Goal: Task Accomplishment & Management: Manage account settings

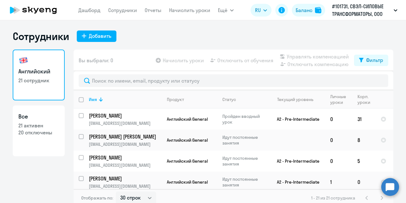
select select "30"
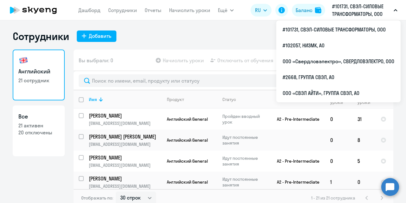
click at [392, 10] on button "#101731, СВЭЛ-СИЛОВЫЕ ТРАНСФОРМАТОРЫ, ООО" at bounding box center [365, 10] width 72 height 15
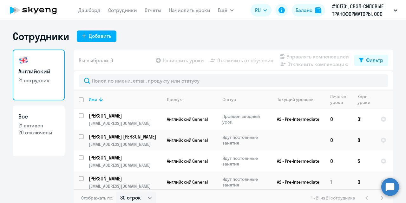
click at [396, 10] on icon "button" at bounding box center [395, 11] width 3 height 2
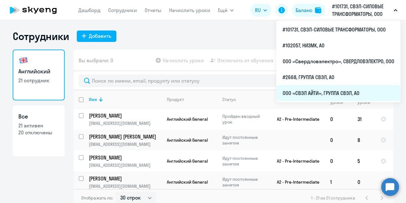
click at [322, 94] on li "ООО «СВЭЛ АЙТИ», ГРУППА СВЭЛ, АО" at bounding box center [338, 93] width 124 height 16
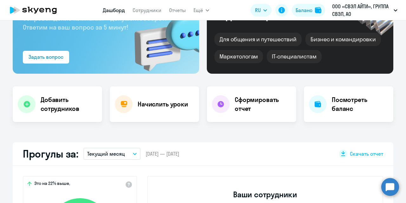
scroll to position [6, 0]
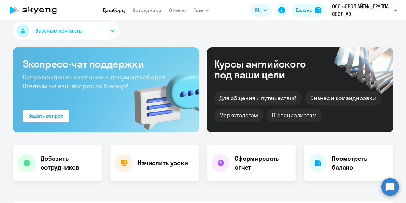
select select "30"
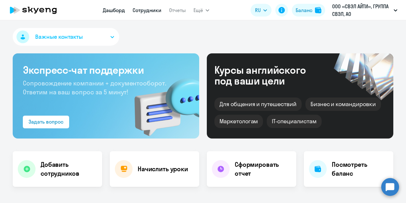
click at [148, 10] on link "Сотрудники" at bounding box center [146, 10] width 29 height 6
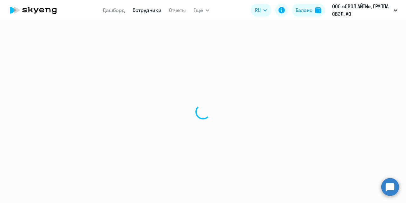
select select "30"
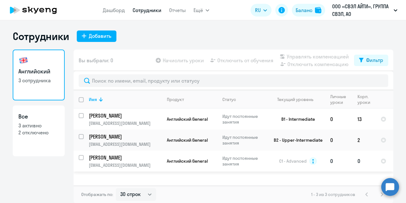
click at [128, 156] on p "[PERSON_NAME]" at bounding box center [125, 157] width 72 height 7
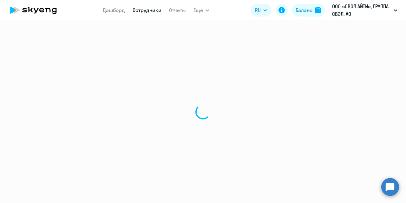
select select "english"
select select "30"
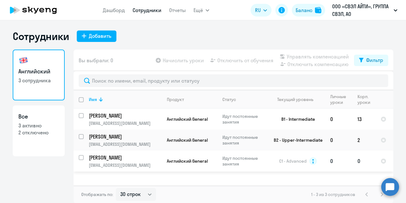
click at [81, 156] on input "select row 6441307" at bounding box center [85, 161] width 13 height 13
checkbox input "true"
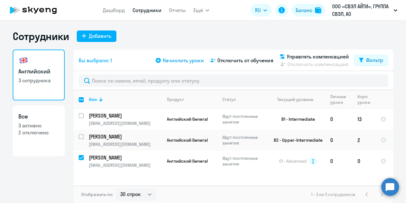
click at [183, 62] on span "Начислить уроки" at bounding box center [183, 60] width 41 height 8
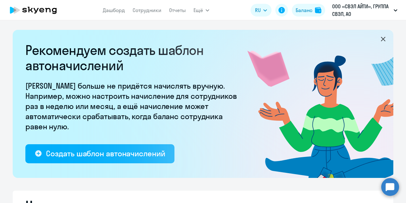
select select "10"
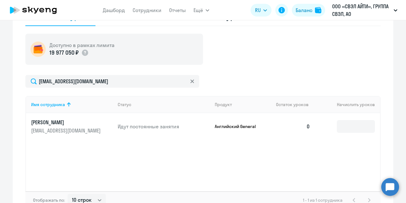
scroll to position [254, 0]
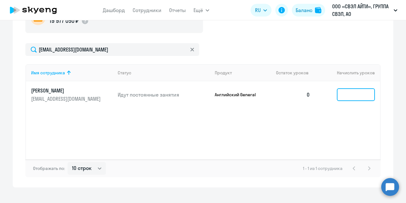
click at [339, 90] on input at bounding box center [356, 94] width 38 height 13
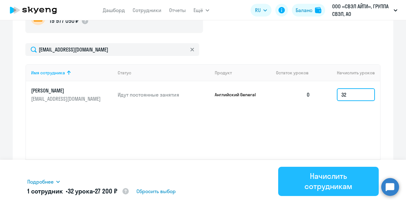
type input "32"
click at [321, 179] on div "Начислить сотрудникам" at bounding box center [328, 181] width 83 height 20
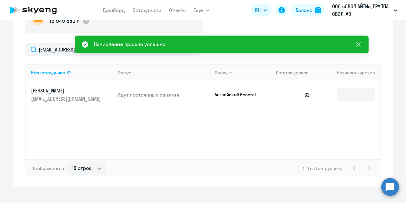
click at [360, 44] on icon at bounding box center [358, 45] width 8 height 8
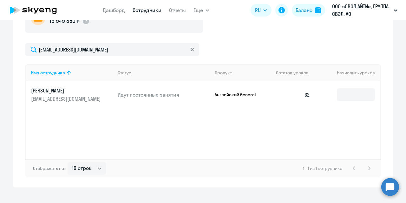
click at [141, 10] on link "Сотрудники" at bounding box center [146, 10] width 29 height 6
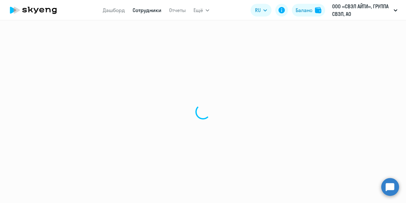
select select "30"
